Goal: Navigation & Orientation: Find specific page/section

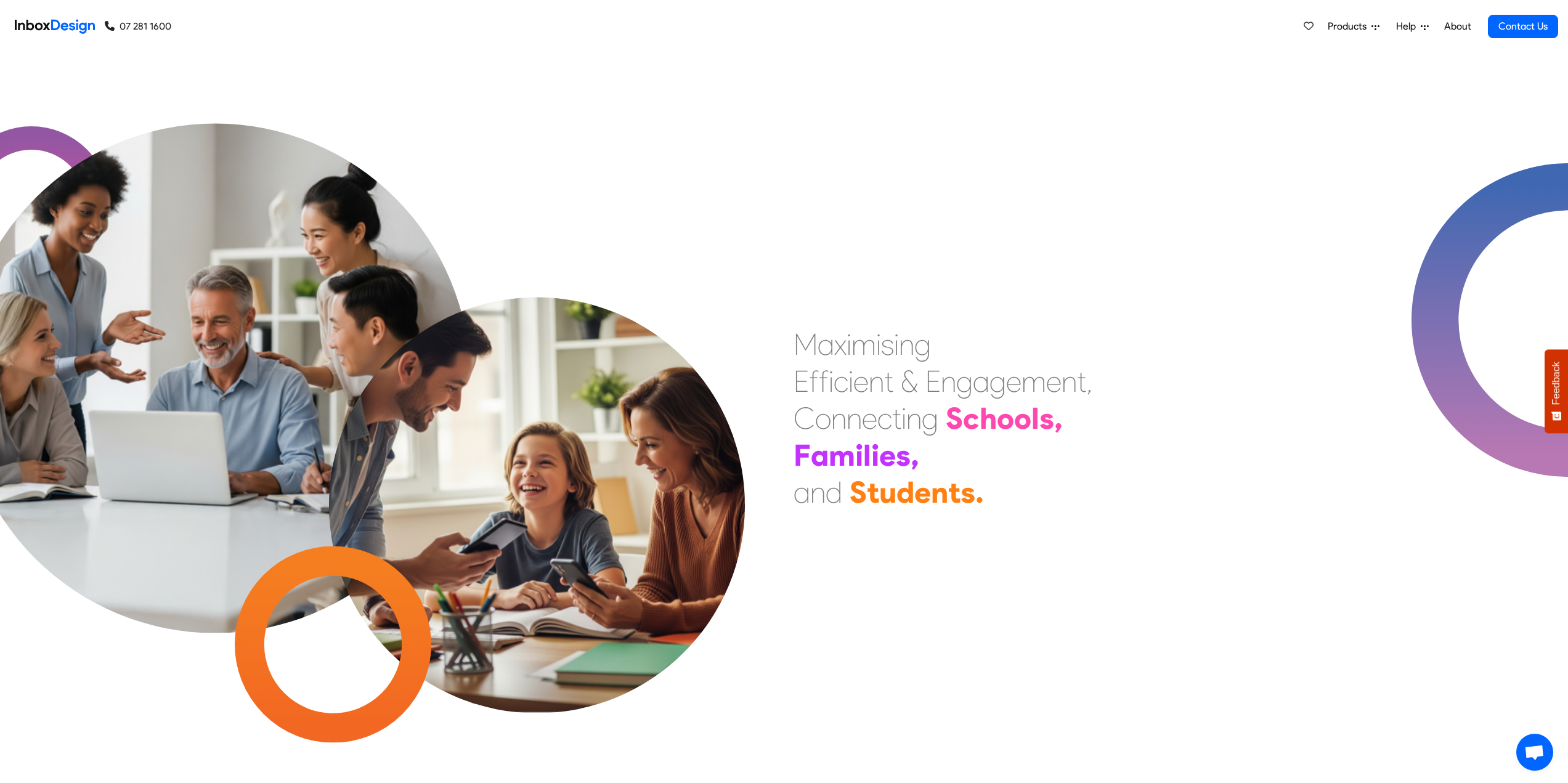
click at [1346, 24] on span "Products" at bounding box center [1349, 26] width 43 height 15
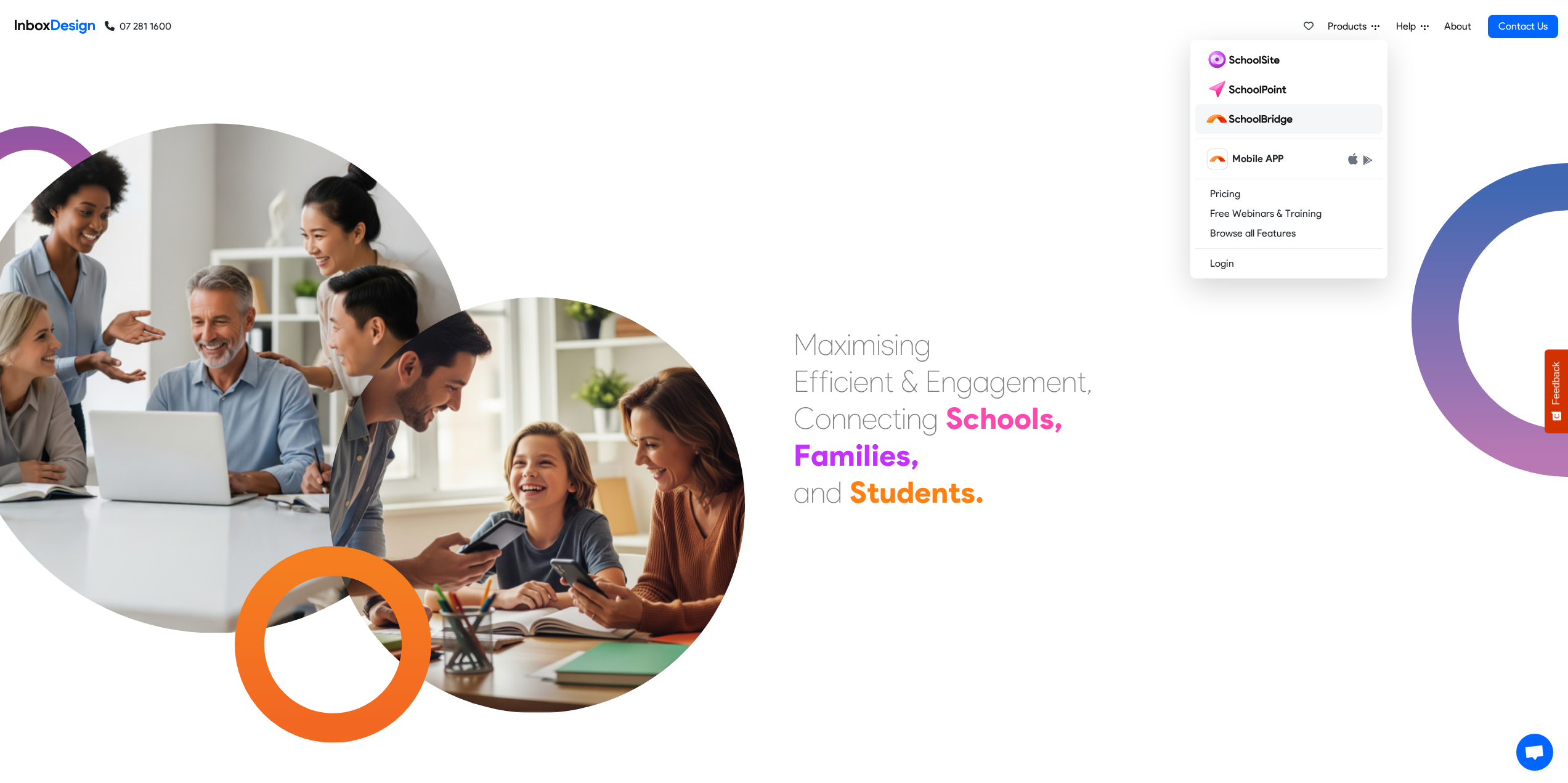
click at [1257, 116] on img at bounding box center [1251, 119] width 92 height 20
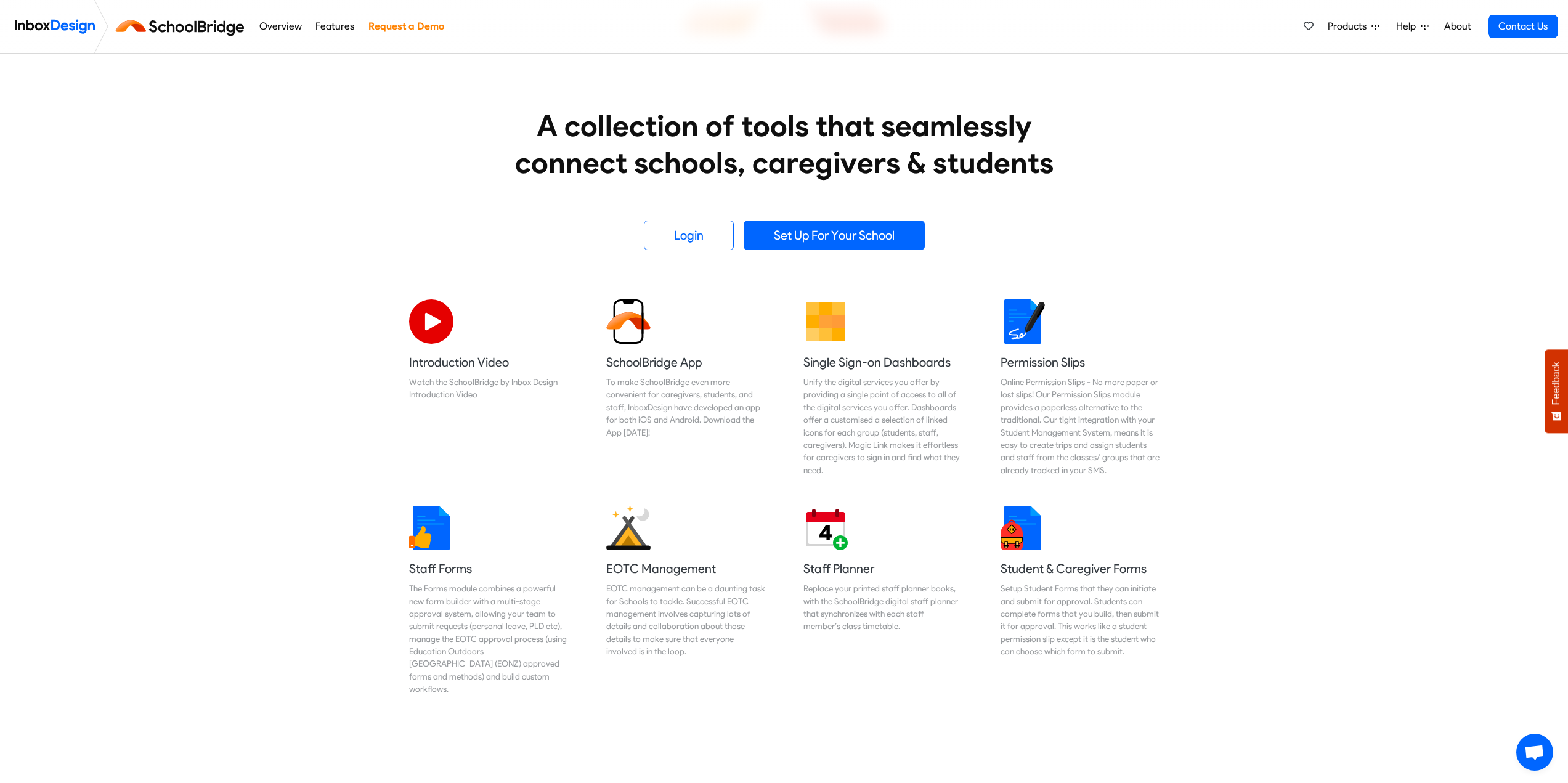
scroll to position [185, 0]
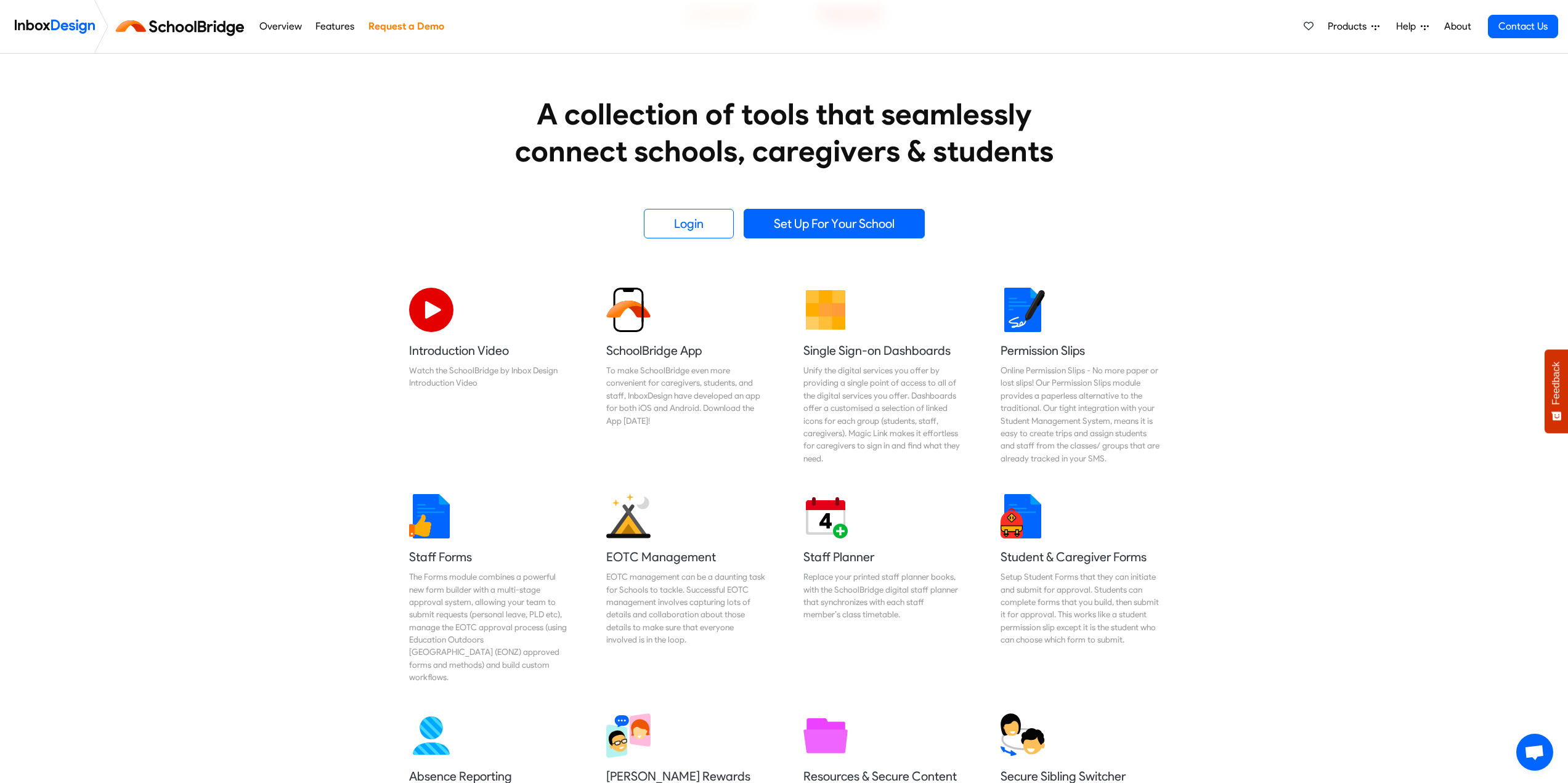
click at [1462, 23] on link "About" at bounding box center [1457, 26] width 34 height 24
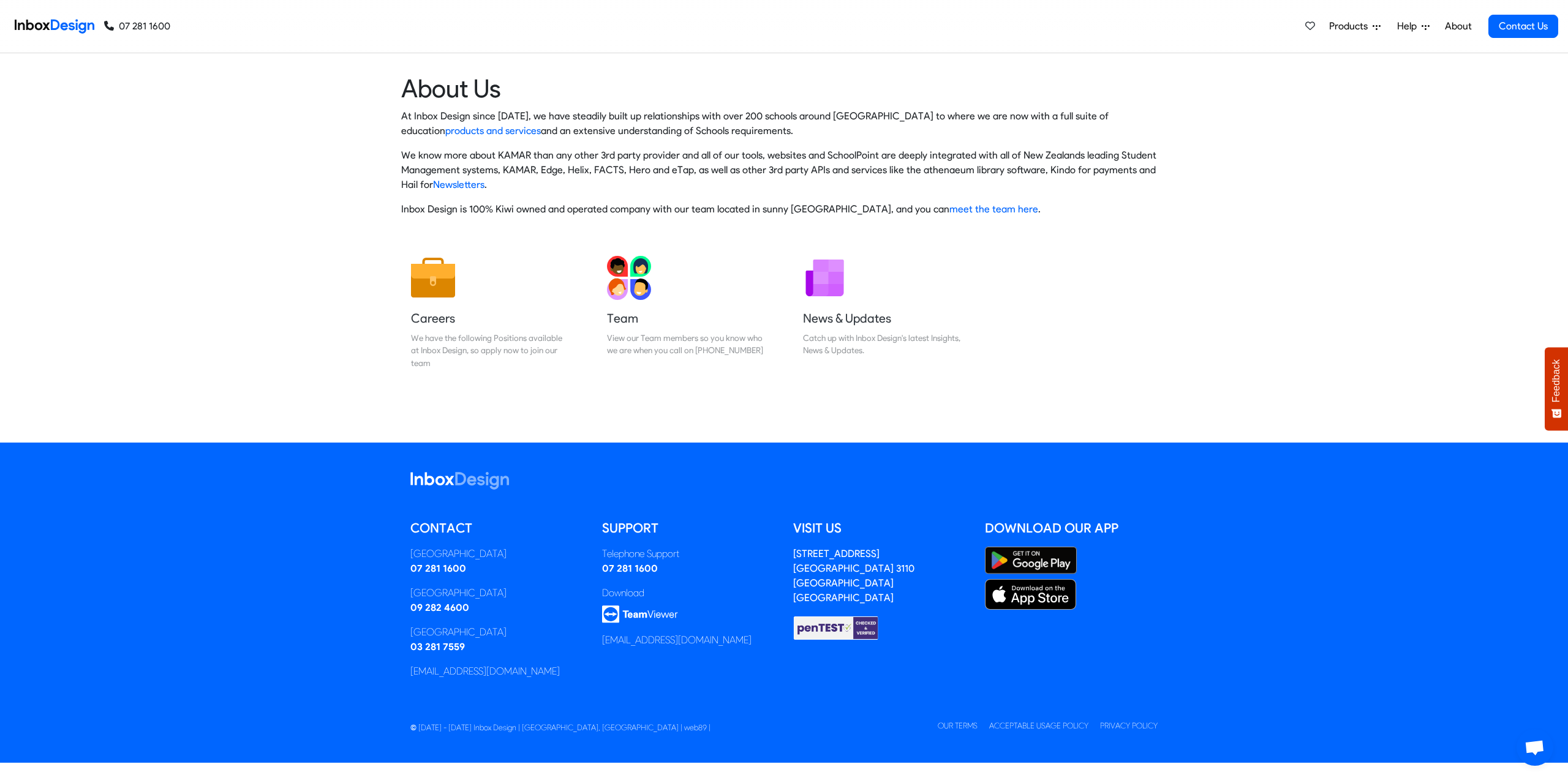
click at [1349, 24] on span "Products" at bounding box center [1351, 26] width 43 height 15
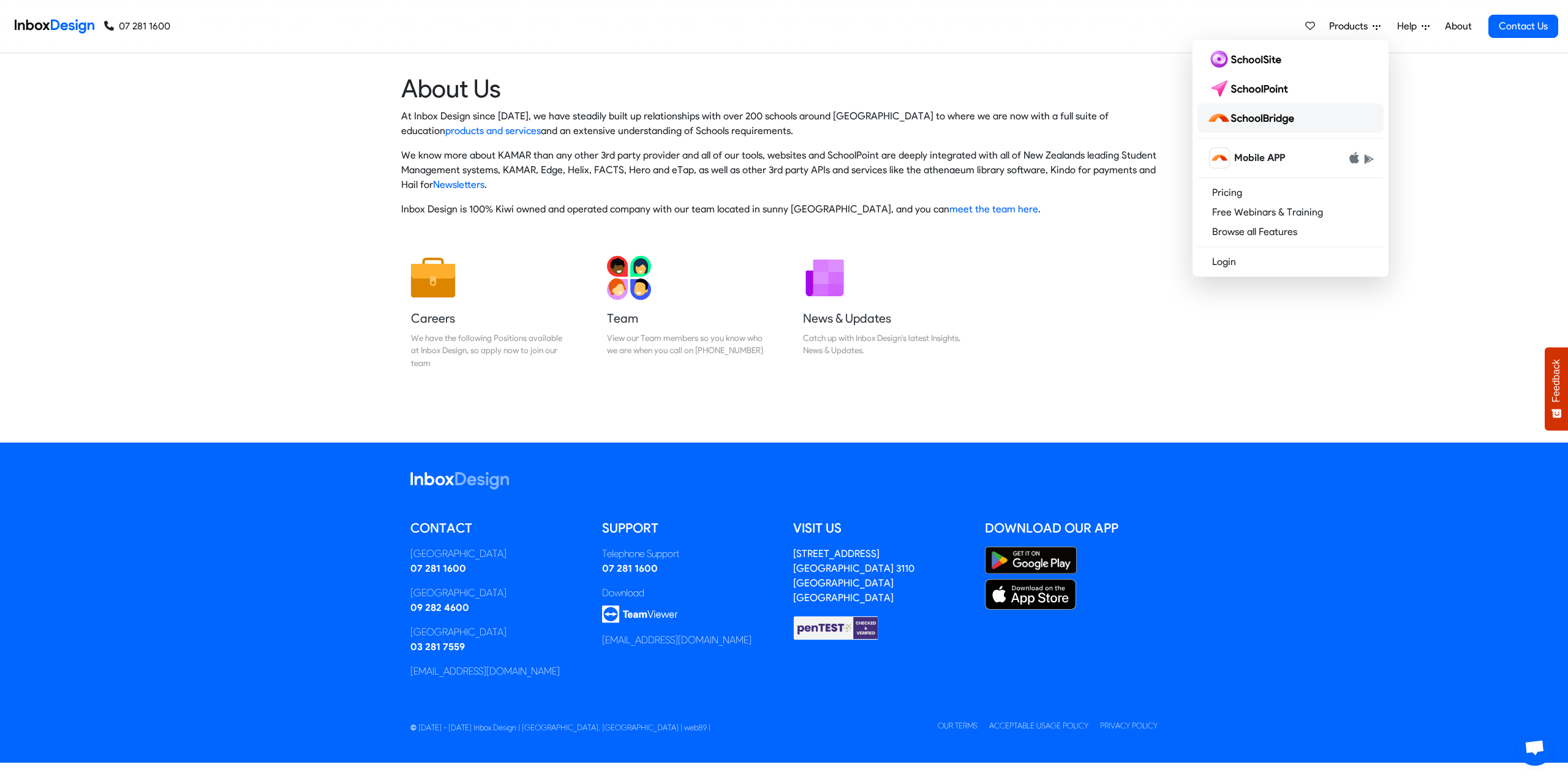
click at [1269, 123] on img at bounding box center [1253, 118] width 91 height 20
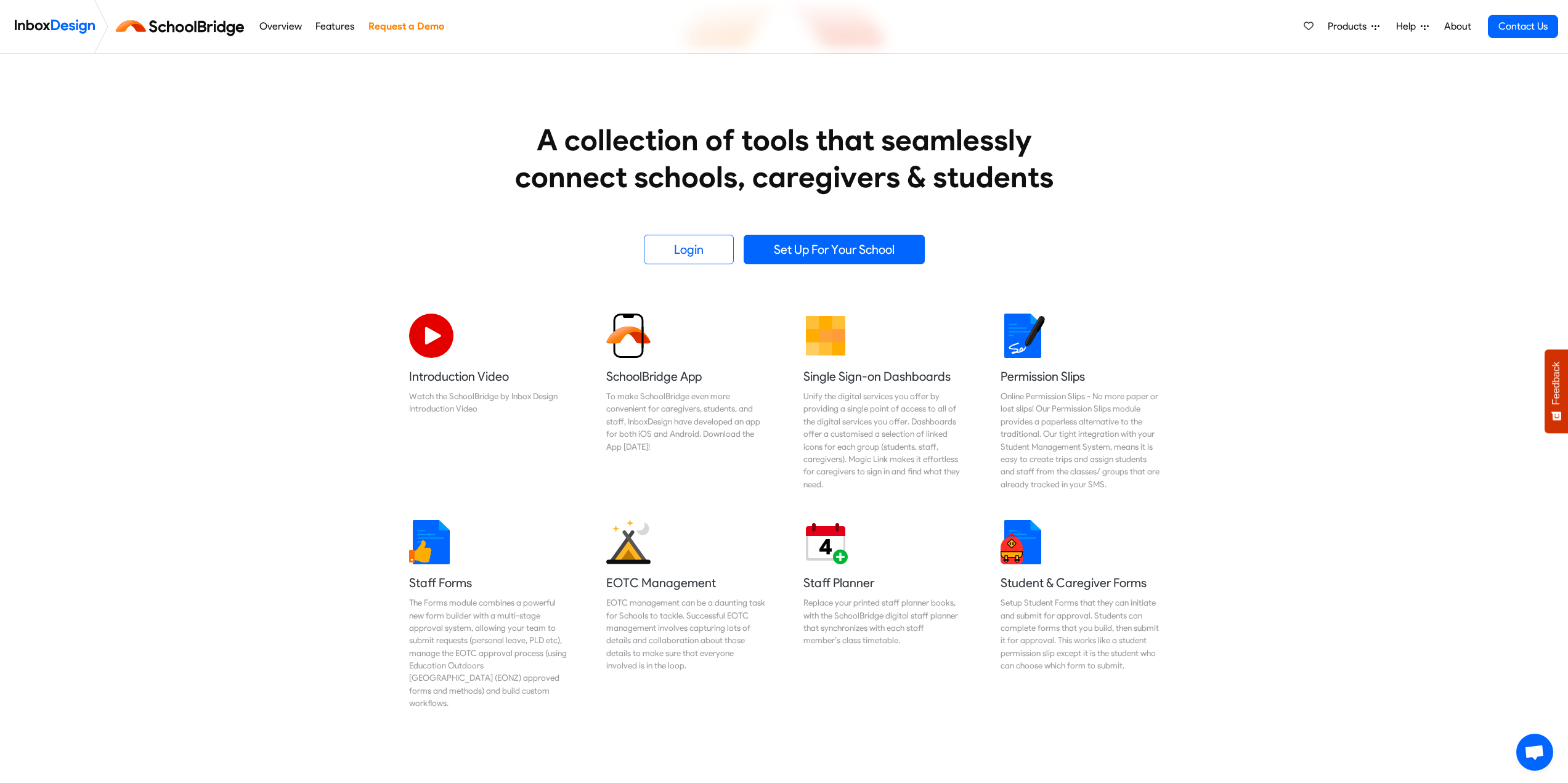
scroll to position [185, 0]
